Goal: Task Accomplishment & Management: Use online tool/utility

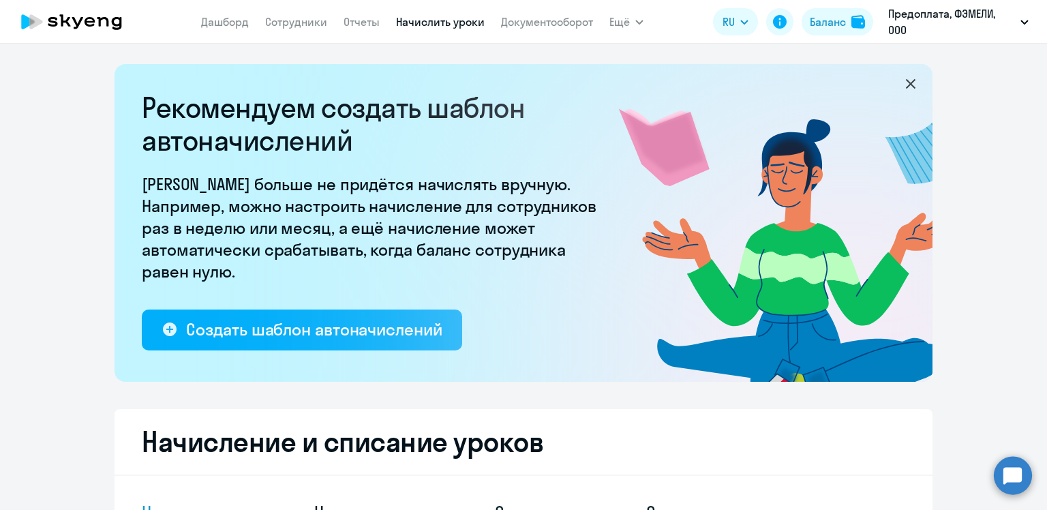
select select "10"
click at [616, 16] on span "Ещё" at bounding box center [619, 22] width 20 height 16
drag, startPoint x: 447, startPoint y: 11, endPoint x: 447, endPoint y: 27, distance: 16.4
click at [447, 27] on nav "[PERSON_NAME] Отчеты Начислить уроки Документооборот" at bounding box center [397, 21] width 392 height 27
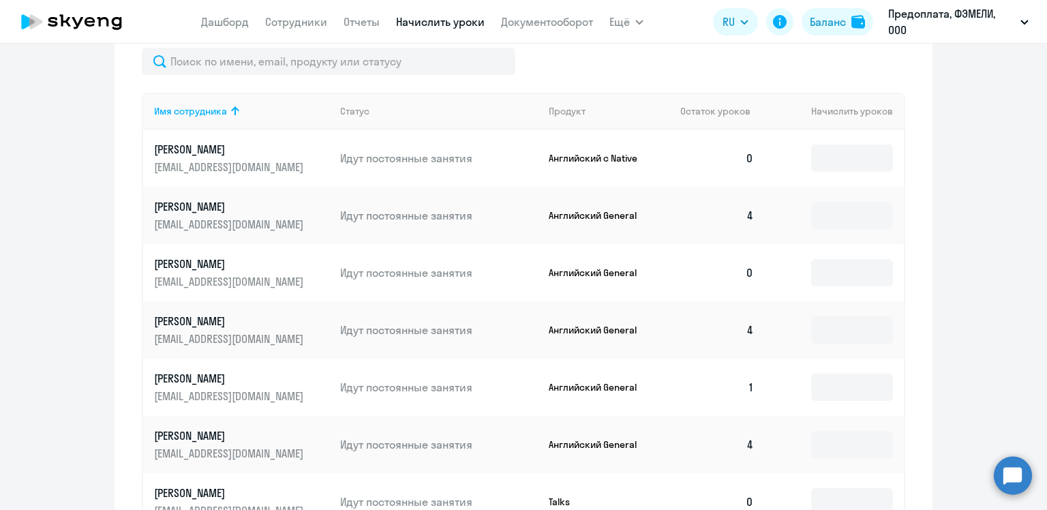
scroll to position [448, 0]
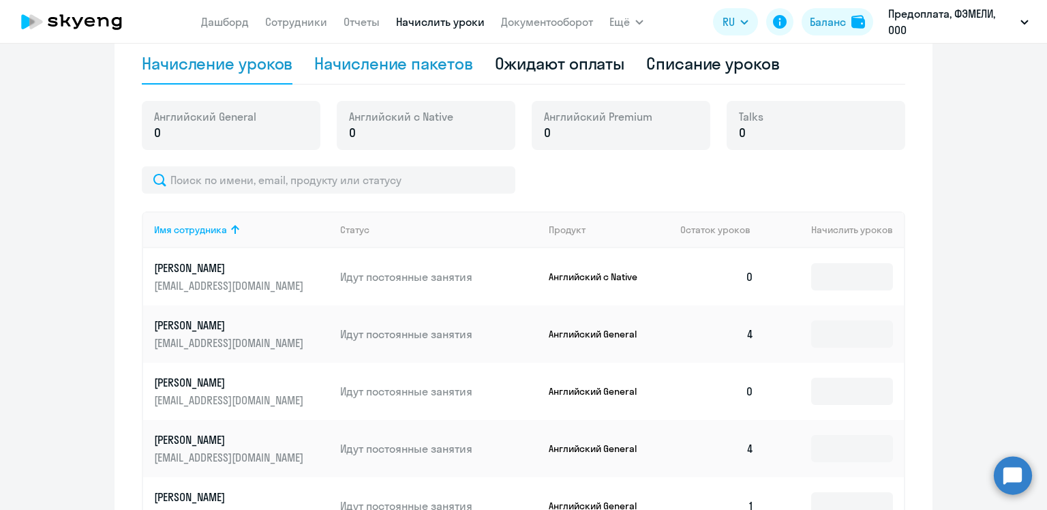
click at [356, 71] on div "Начисление пакетов" at bounding box center [393, 63] width 158 height 22
select select "10"
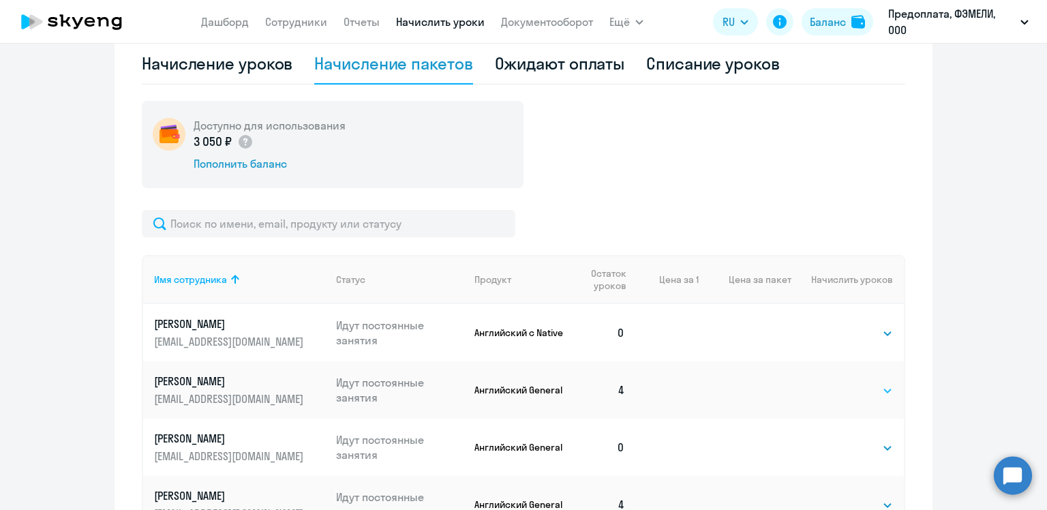
click at [861, 393] on select "Выбрать 4 8 16 32 64 96 128" at bounding box center [865, 390] width 56 height 16
select select "4"
click at [837, 382] on select "Выбрать 4 8 16 32 64 96 128" at bounding box center [865, 390] width 56 height 16
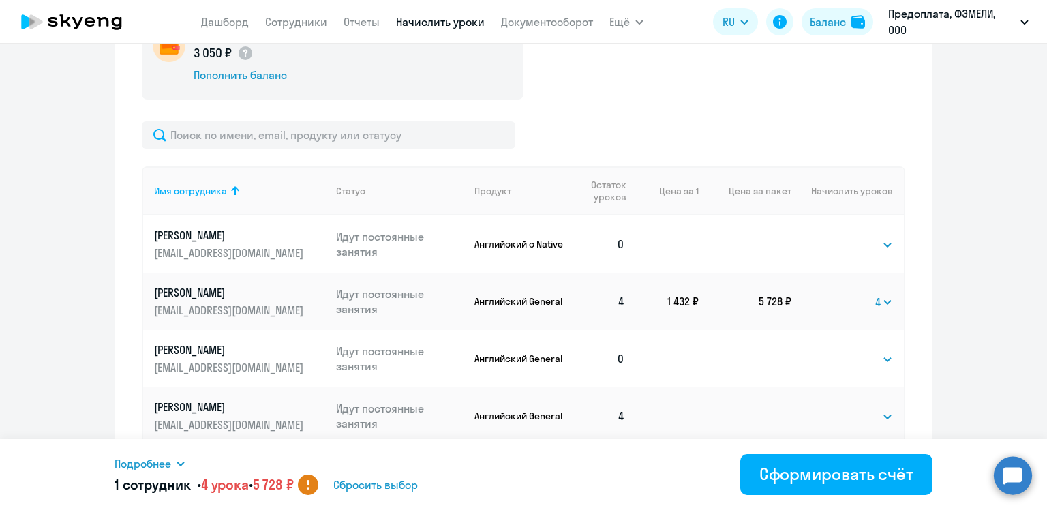
scroll to position [537, 0]
click at [412, 486] on span "Сбросить выбор" at bounding box center [375, 484] width 85 height 16
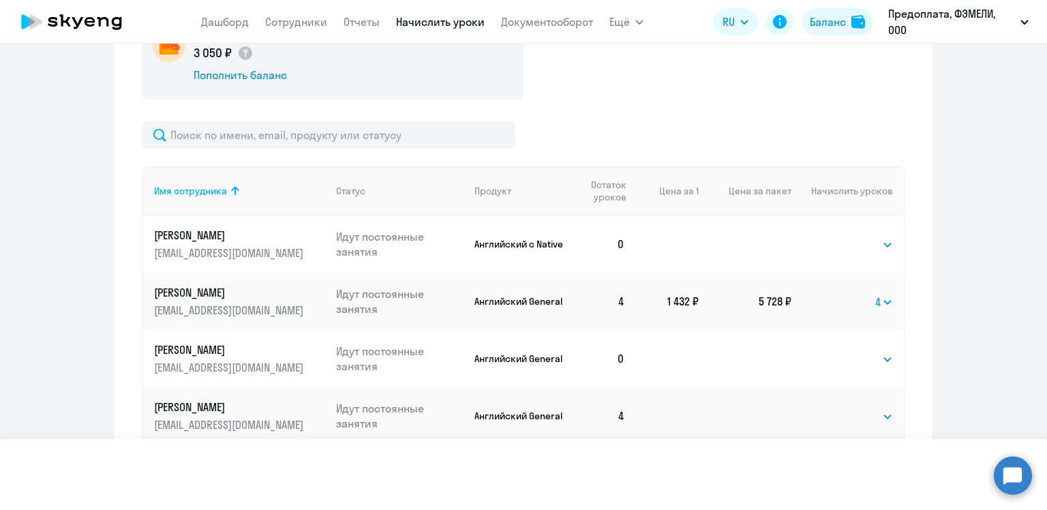
select select
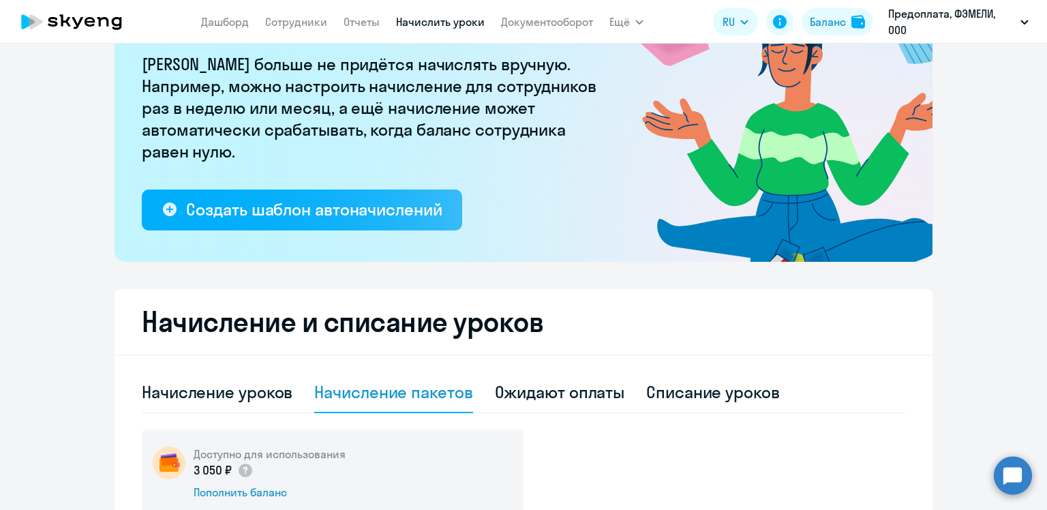
scroll to position [0, 0]
